Goal: Transaction & Acquisition: Purchase product/service

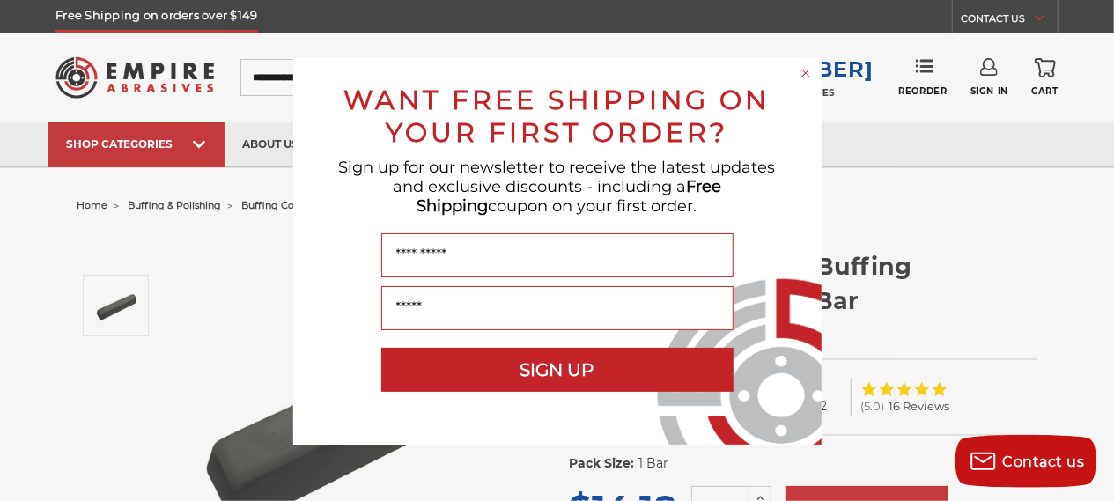
click at [808, 71] on icon "Close dialog" at bounding box center [805, 73] width 7 height 7
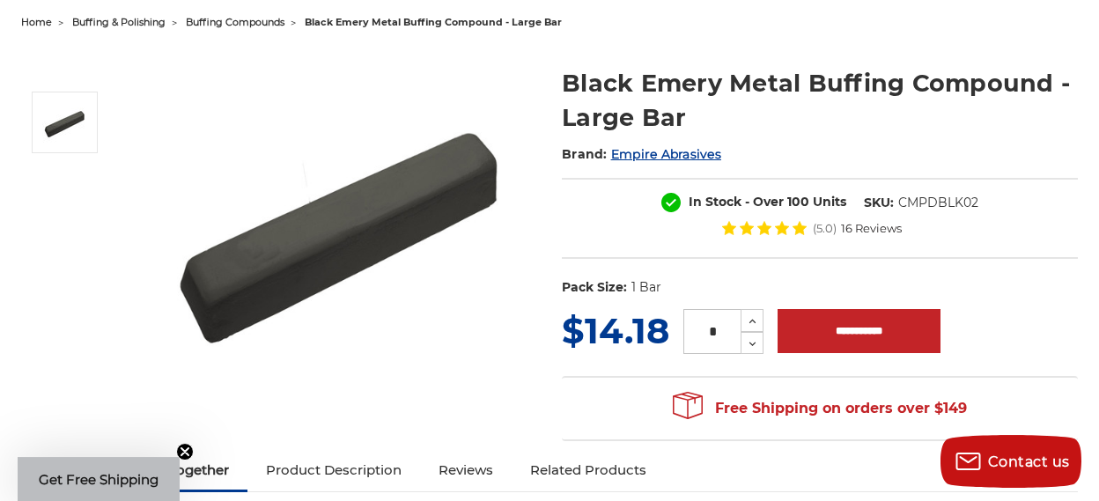
scroll to position [275, 0]
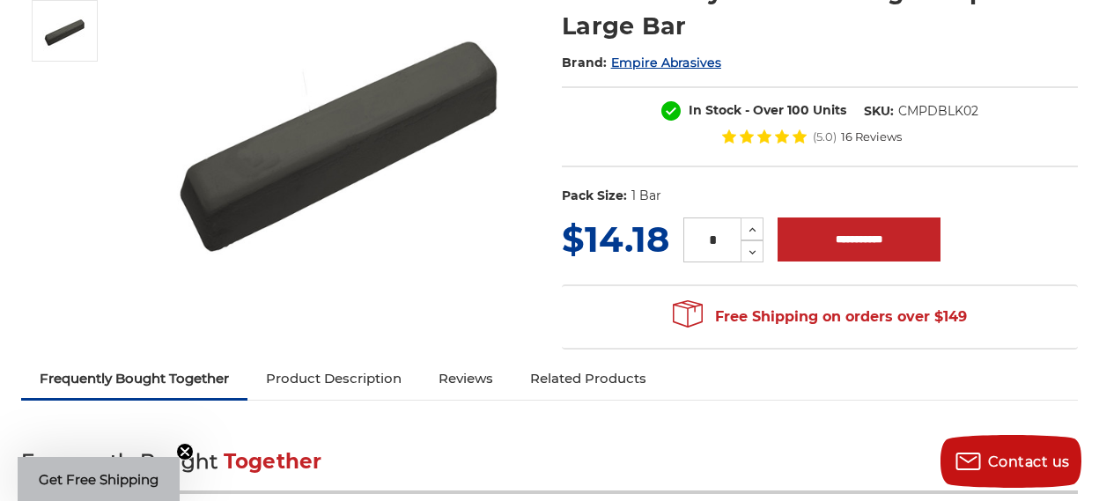
click at [397, 374] on link "Product Description" at bounding box center [333, 378] width 173 height 39
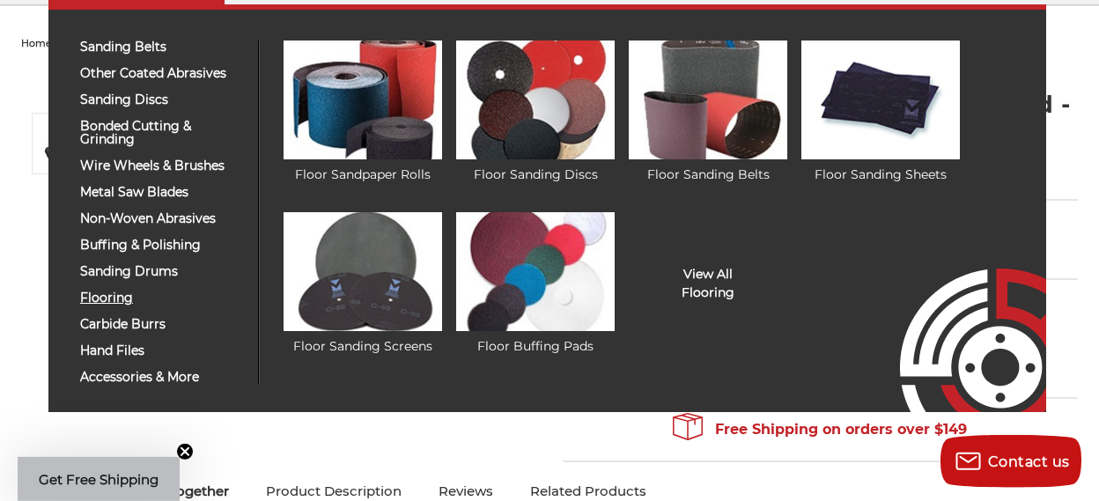
scroll to position [183, 0]
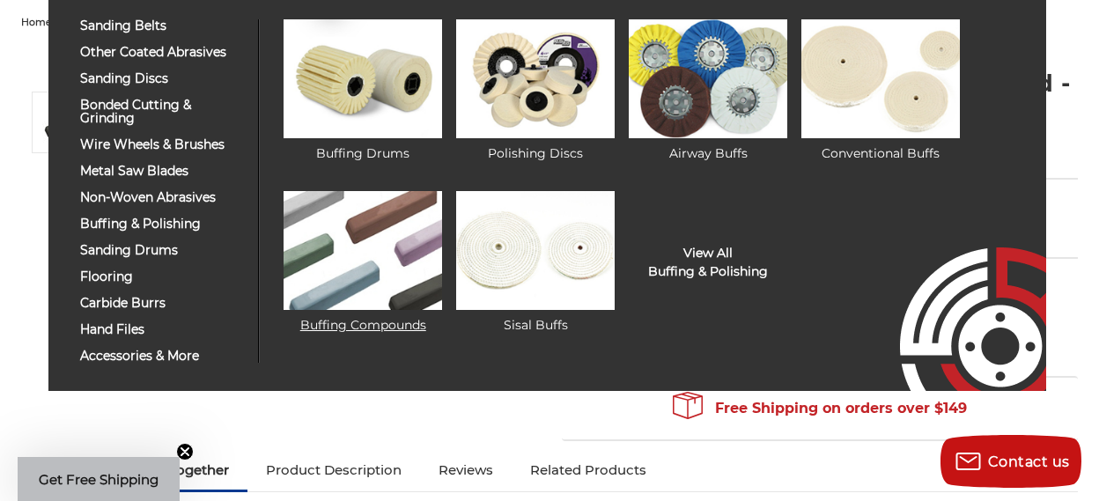
click at [398, 269] on img at bounding box center [363, 250] width 159 height 119
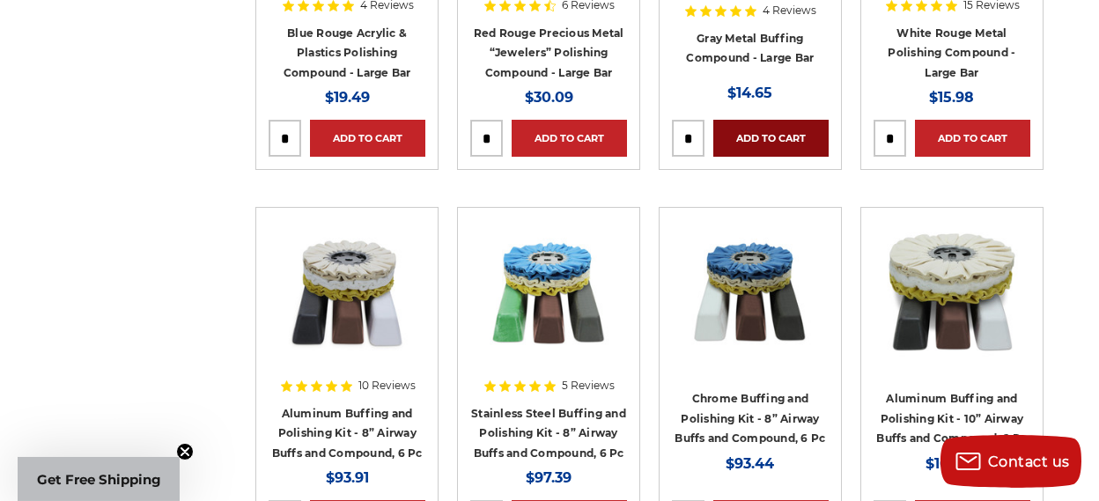
scroll to position [1099, 0]
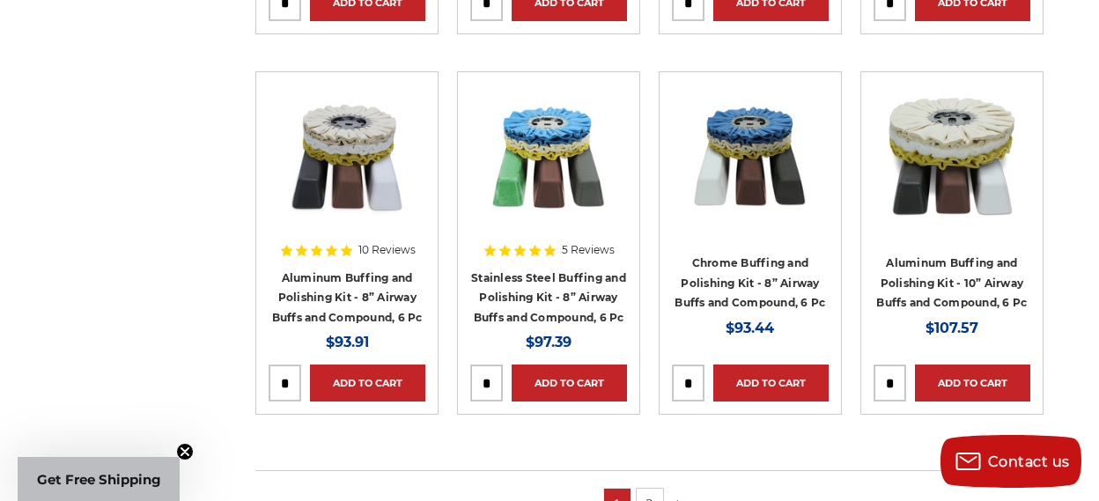
click at [781, 223] on img at bounding box center [750, 155] width 141 height 141
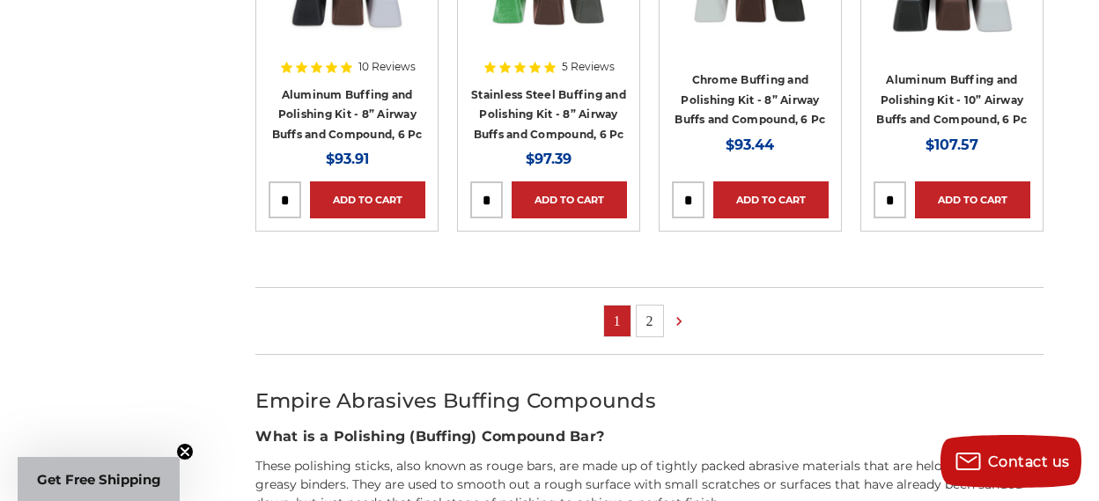
click at [656, 336] on link "2" at bounding box center [650, 321] width 26 height 31
